Goal: Information Seeking & Learning: Learn about a topic

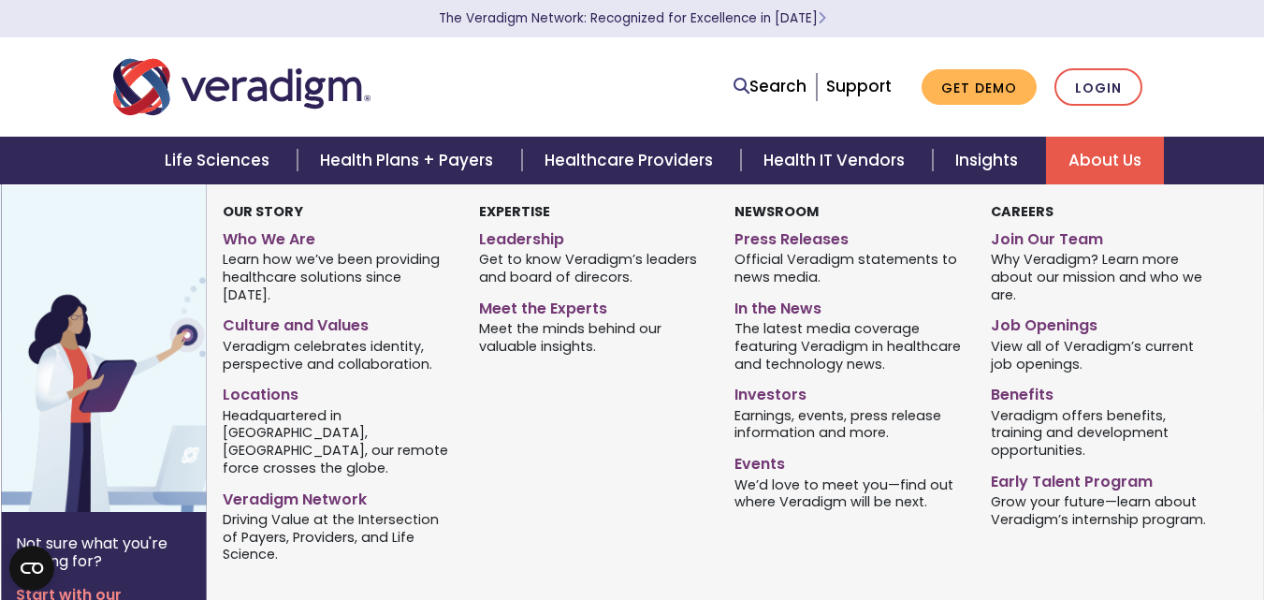
click at [1096, 159] on link "About Us" at bounding box center [1105, 161] width 118 height 48
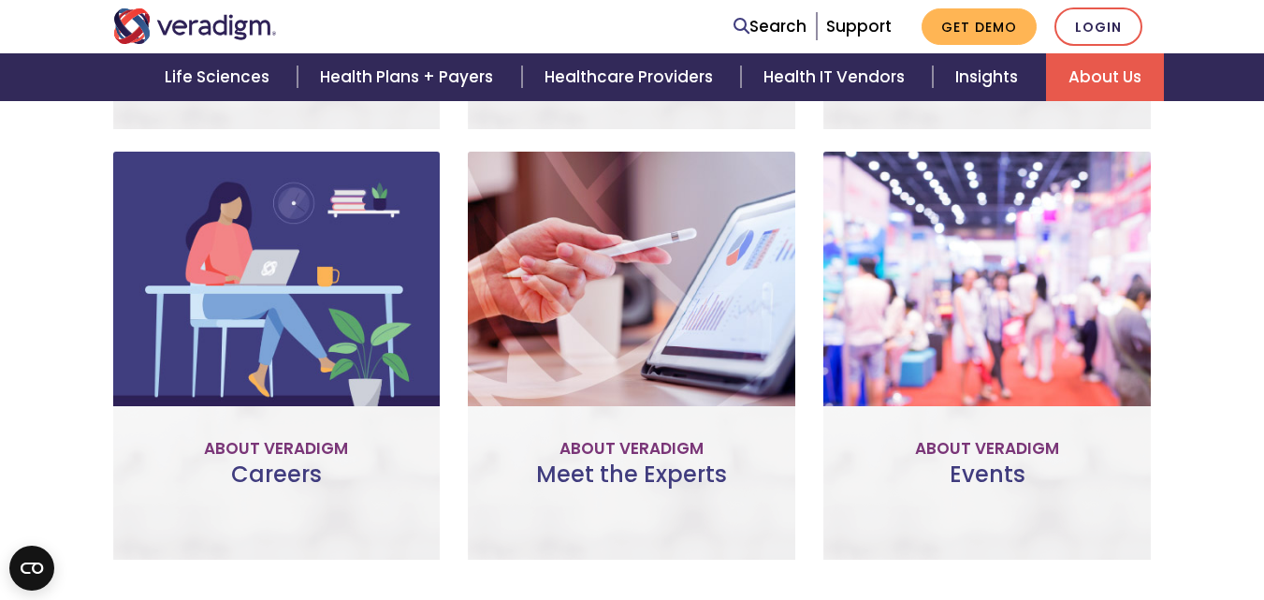
scroll to position [1201, 0]
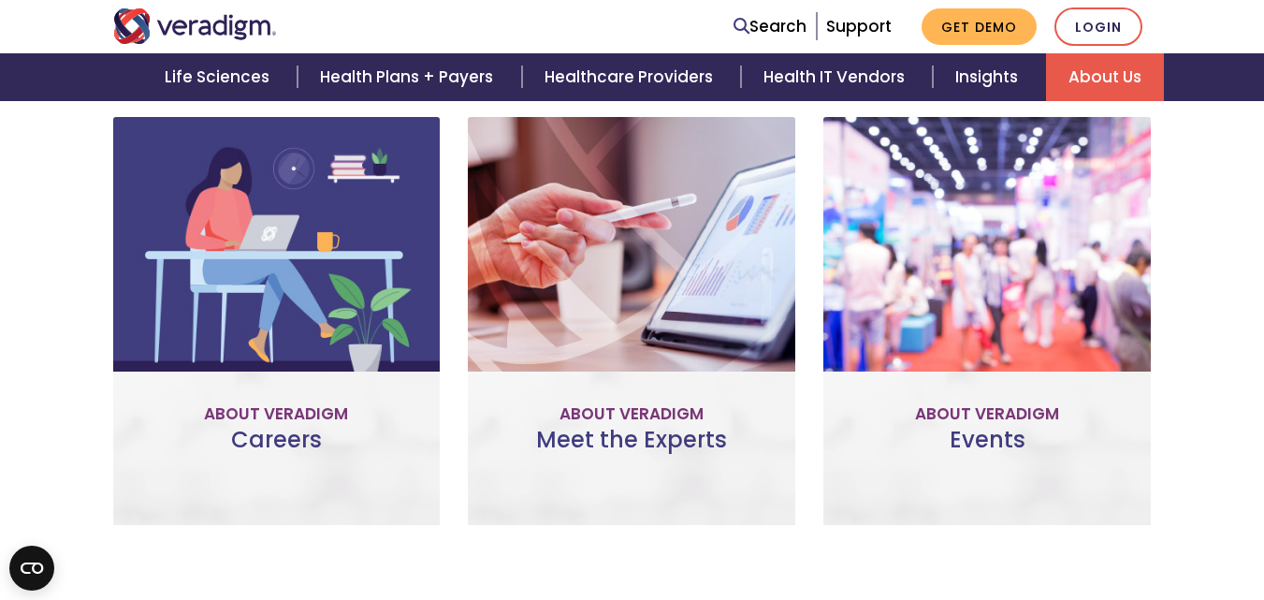
click at [289, 279] on p "Explore Veradigm’s career opportunities and learn more about our company cultur…" at bounding box center [277, 304] width 290 height 127
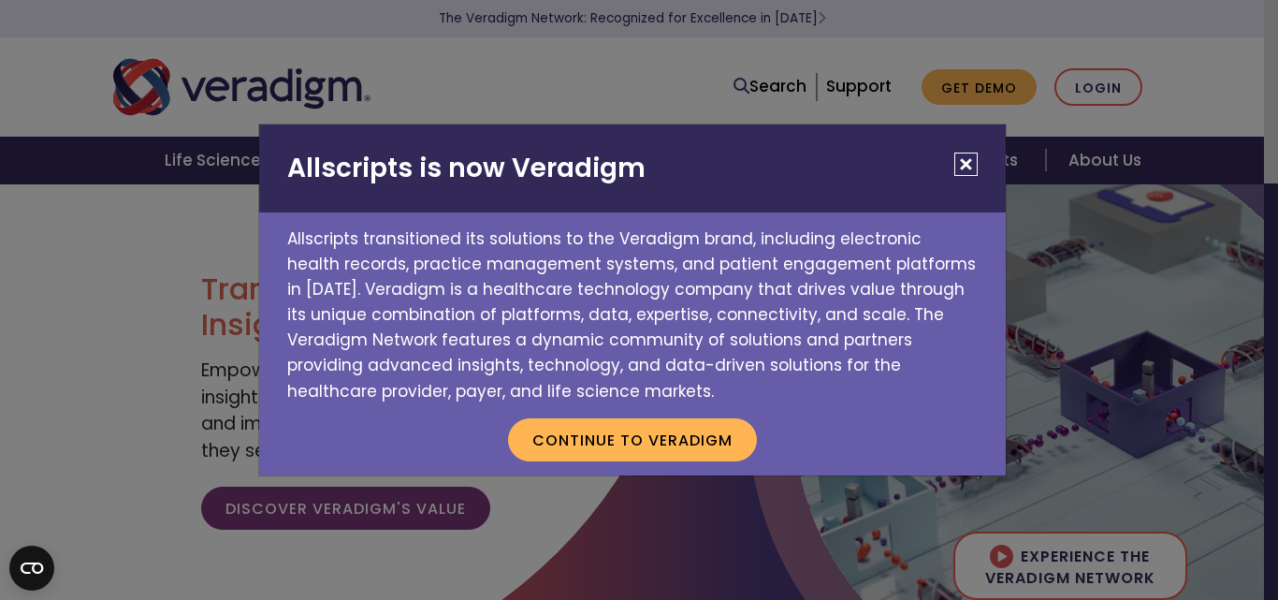
click at [970, 163] on button "Close" at bounding box center [966, 164] width 23 height 23
